Goal: Navigation & Orientation: Find specific page/section

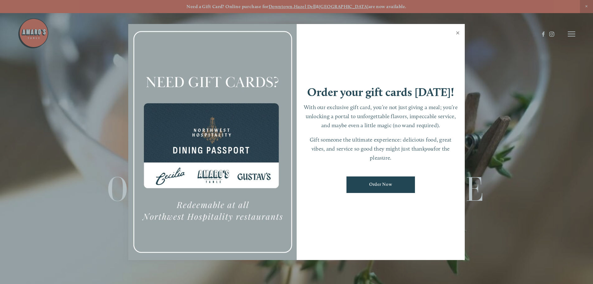
click at [458, 33] on link "Close" at bounding box center [458, 33] width 12 height 17
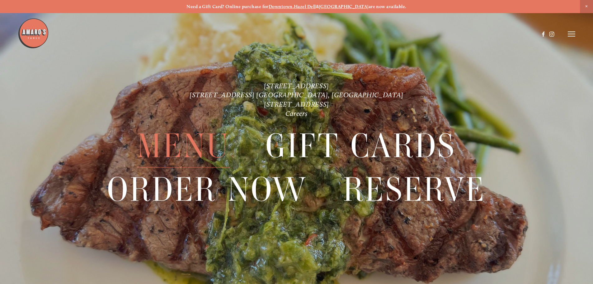
click at [176, 147] on span "Menu" at bounding box center [183, 146] width 93 height 43
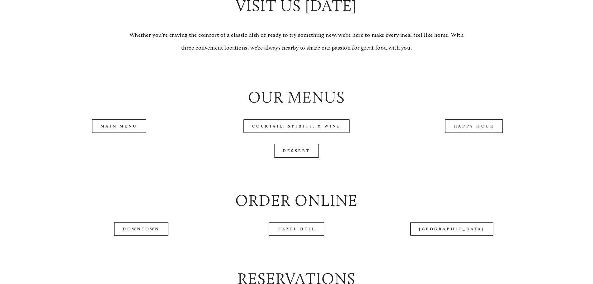
scroll to position [654, 0]
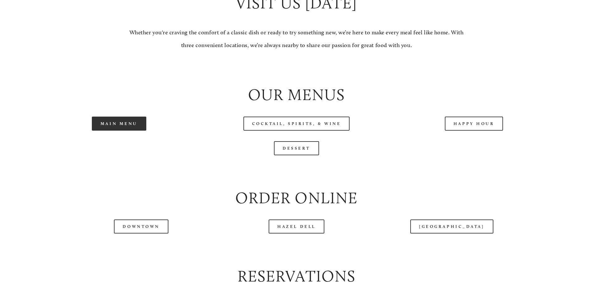
click at [121, 130] on link "Main Menu" at bounding box center [119, 123] width 54 height 14
